Goal: Task Accomplishment & Management: Complete application form

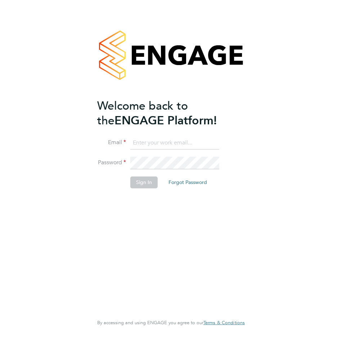
type input "[EMAIL_ADDRESS][DOMAIN_NAME]"
click at [140, 179] on button "Sign In" at bounding box center [143, 183] width 27 height 12
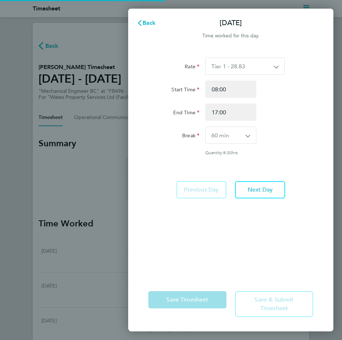
select select "60"
click at [149, 21] on span "Back" at bounding box center [148, 22] width 13 height 7
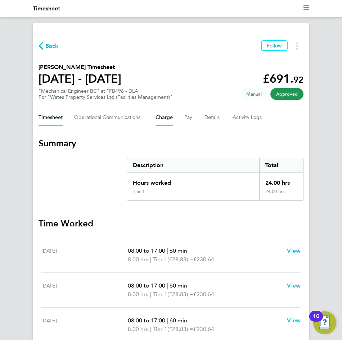
click at [164, 112] on button "Charge" at bounding box center [163, 117] width 17 height 17
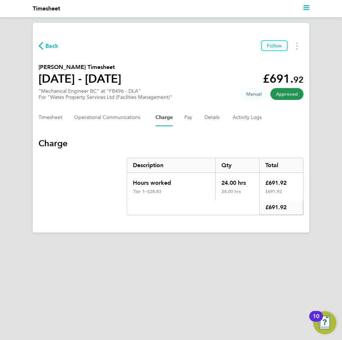
click at [177, 121] on div "Timesheet Operational Communications Charge Pay Details Activity Logs" at bounding box center [170, 117] width 265 height 17
click at [141, 289] on ng-component "Back Follow Sadique Jebari's Timesheet 13 - 19 Sept 2025 £691. 92 "Mechanical E…" at bounding box center [171, 176] width 342 height 306
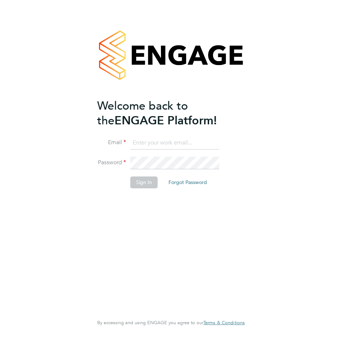
type input "[EMAIL_ADDRESS][DOMAIN_NAME]"
click at [141, 179] on button "Sign In" at bounding box center [143, 183] width 27 height 12
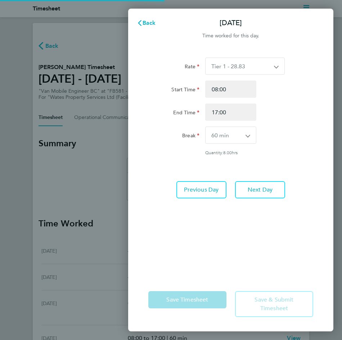
select select "60"
click at [147, 27] on button "Back" at bounding box center [146, 23] width 33 height 14
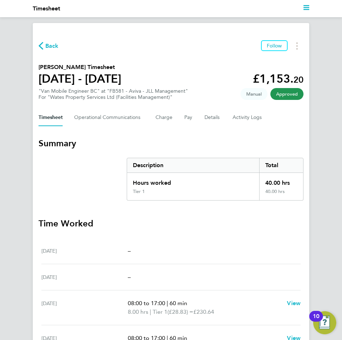
drag, startPoint x: 227, startPoint y: 49, endPoint x: 235, endPoint y: 42, distance: 10.2
click at [227, 49] on div "Back Follow" at bounding box center [170, 45] width 265 height 11
